Goal: Task Accomplishment & Management: Manage account settings

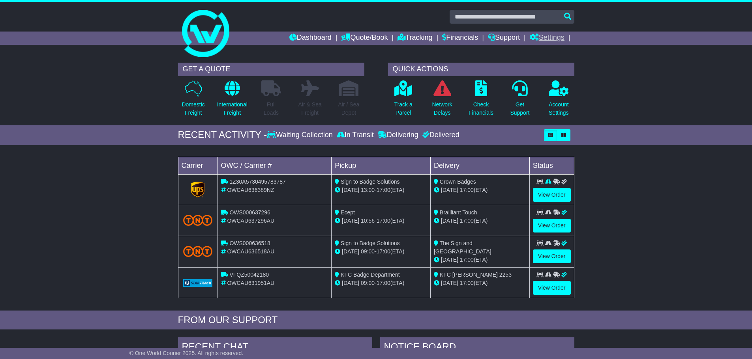
click at [550, 38] on link "Settings" at bounding box center [546, 38] width 35 height 13
click at [561, 58] on link "Address Book" at bounding box center [561, 60] width 62 height 9
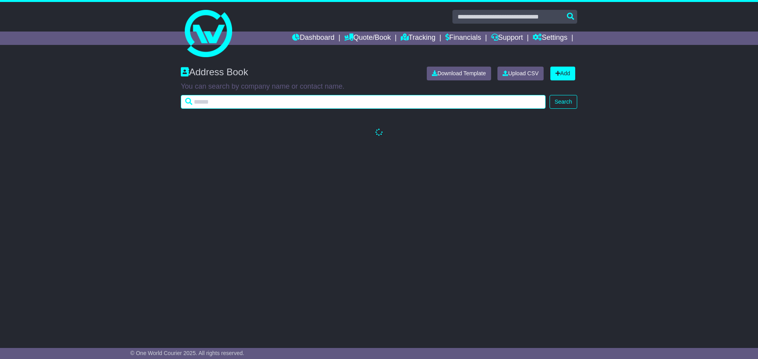
click at [331, 97] on input "text" at bounding box center [363, 102] width 365 height 14
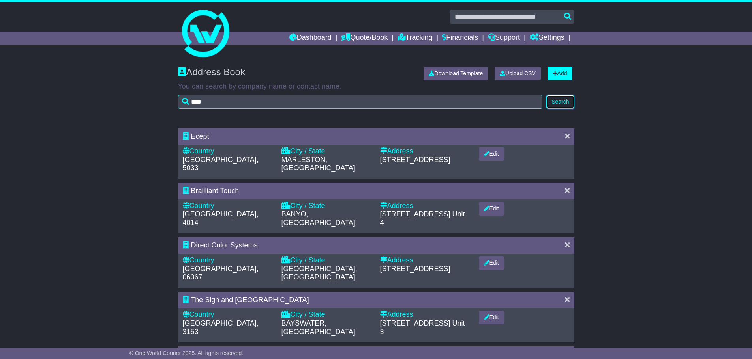
click at [558, 97] on button "Search" at bounding box center [560, 102] width 28 height 14
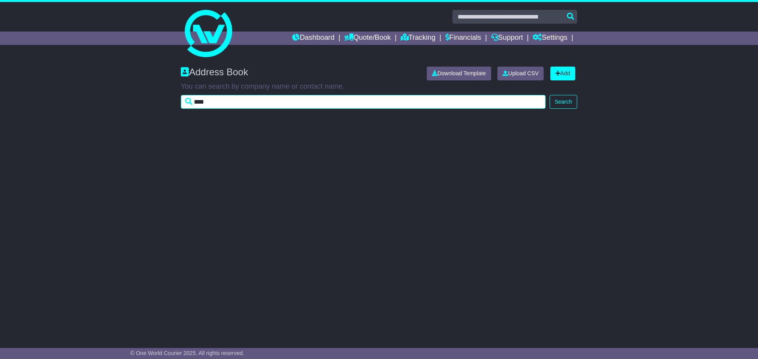
drag, startPoint x: 263, startPoint y: 108, endPoint x: 55, endPoint y: 119, distance: 208.6
click at [125, 108] on div "Address Book Download Template Upload CSV Add You can search by company name or…" at bounding box center [379, 92] width 758 height 66
type input "****"
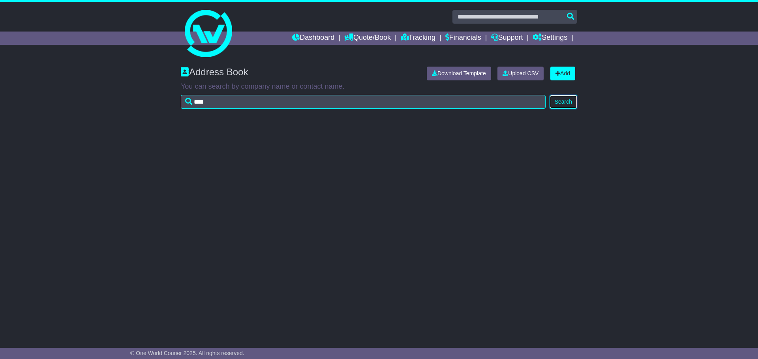
click at [561, 101] on button "Search" at bounding box center [563, 102] width 28 height 14
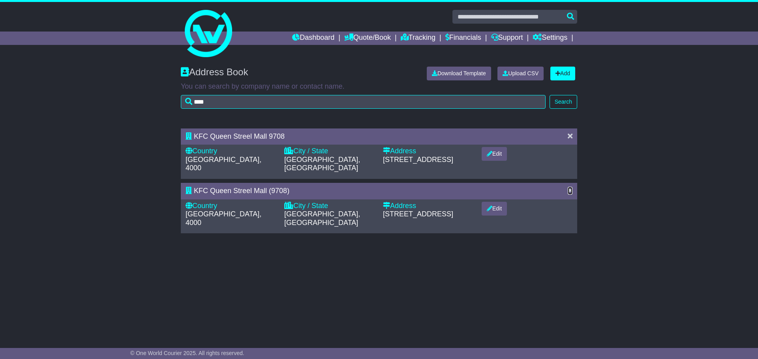
click at [570, 187] on icon at bounding box center [569, 190] width 5 height 7
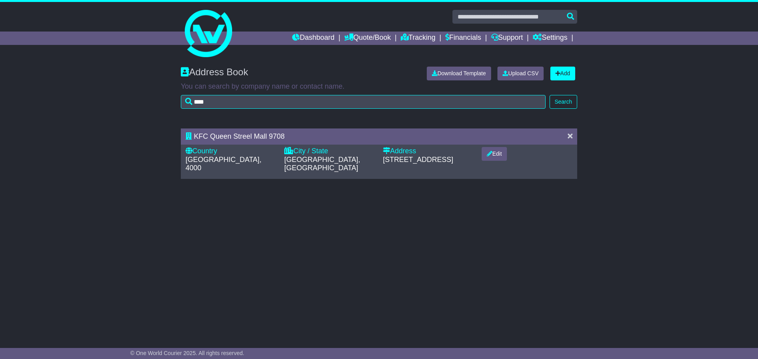
click at [77, 122] on div "Address Book Download Template Upload CSV Add You can search by company name or…" at bounding box center [379, 92] width 758 height 66
